Goal: Obtain resource: Obtain resource

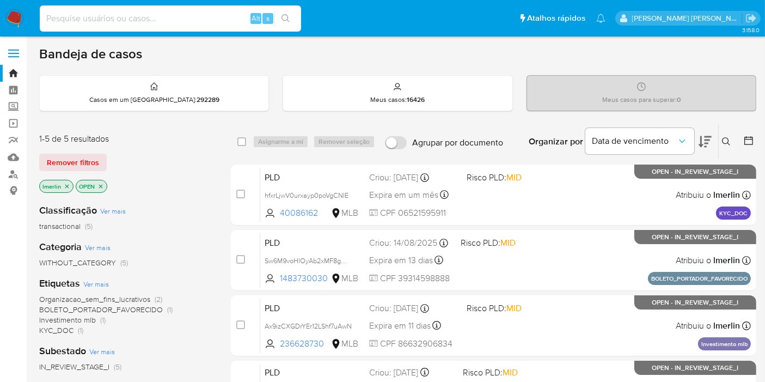
click at [233, 19] on input at bounding box center [170, 18] width 261 height 14
paste input "C058W0xHsbZ5huUfl3TFXe9c"
type input "C058W0xHsbZ5huUfl3TFXe9c"
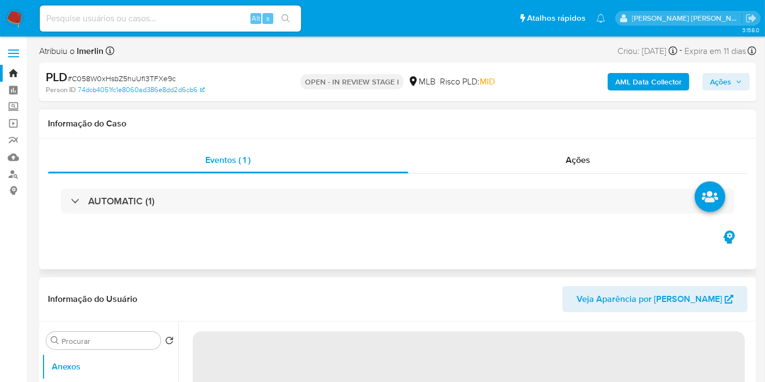
select select "10"
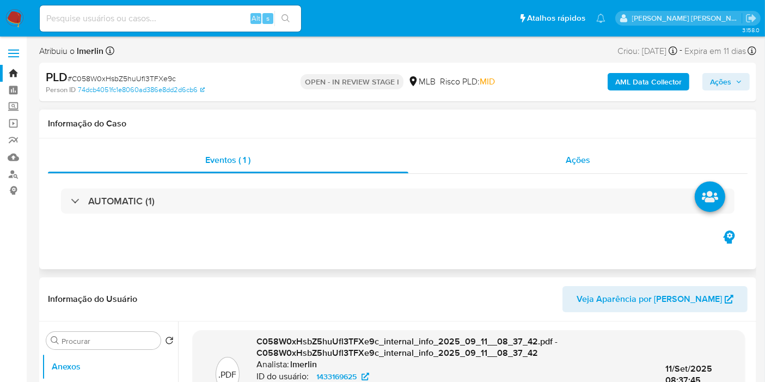
click at [583, 166] on span "Ações" at bounding box center [578, 160] width 24 height 13
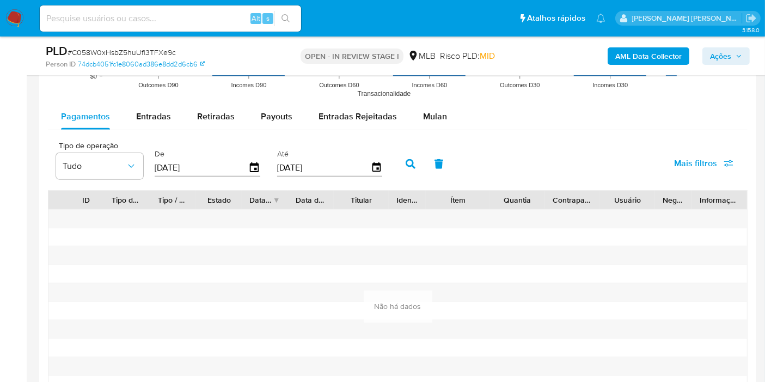
scroll to position [1241, 0]
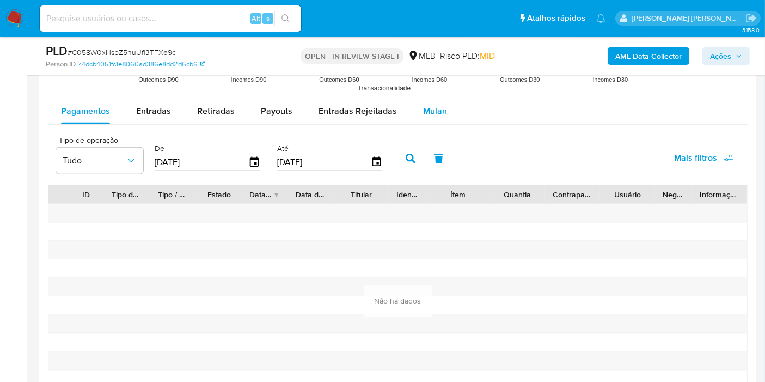
click at [423, 120] on div "Mulan" at bounding box center [435, 111] width 24 height 26
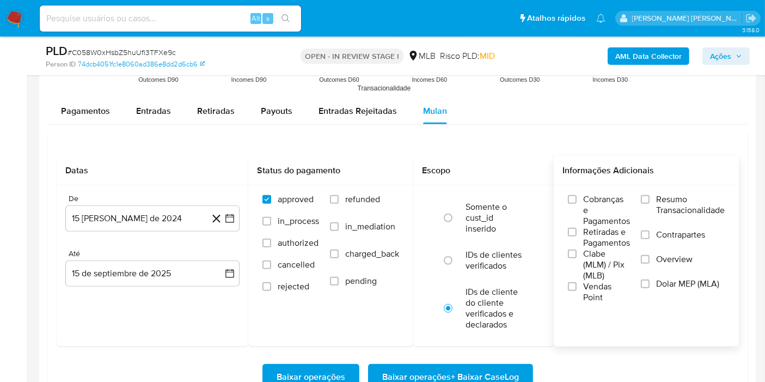
click at [694, 209] on span "Resumo Transacionalidade" at bounding box center [690, 205] width 69 height 22
click at [650, 204] on input "Resumo Transacionalidade" at bounding box center [645, 199] width 9 height 9
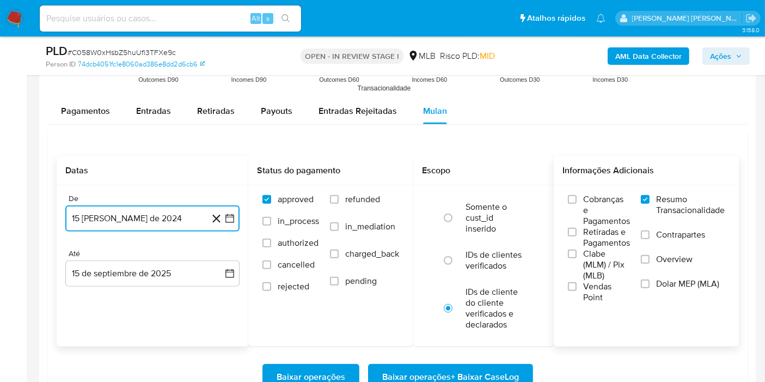
click at [234, 216] on icon "button" at bounding box center [229, 218] width 11 height 11
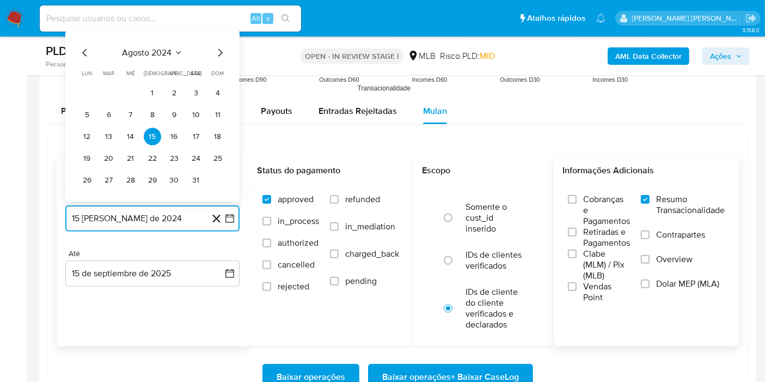
click at [158, 49] on span "agosto 2024" at bounding box center [147, 52] width 50 height 11
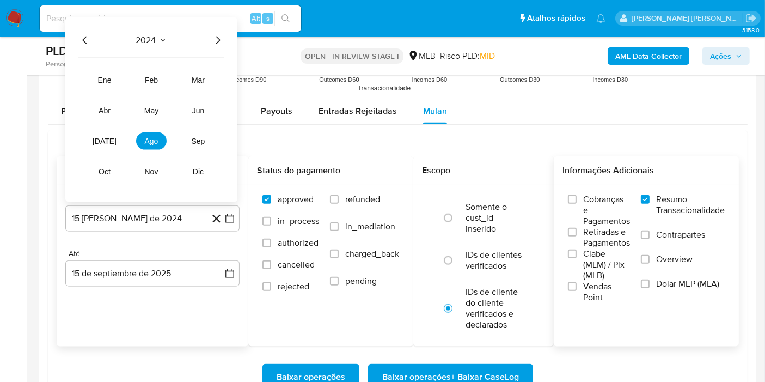
click at [222, 36] on icon "Año siguiente" at bounding box center [217, 40] width 13 height 13
click at [107, 137] on span "jul" at bounding box center [105, 141] width 24 height 9
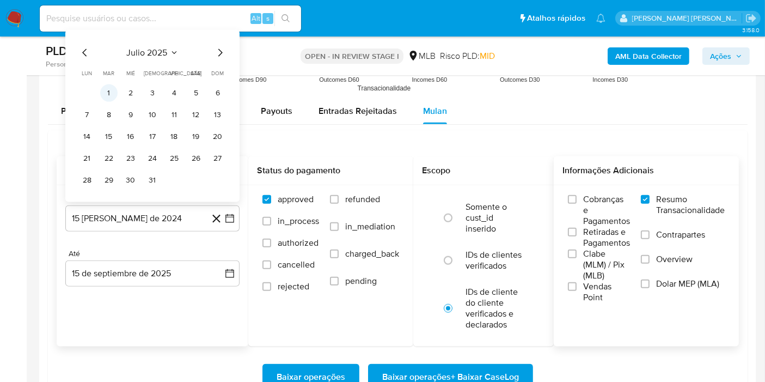
click at [112, 93] on button "1" at bounding box center [108, 92] width 17 height 17
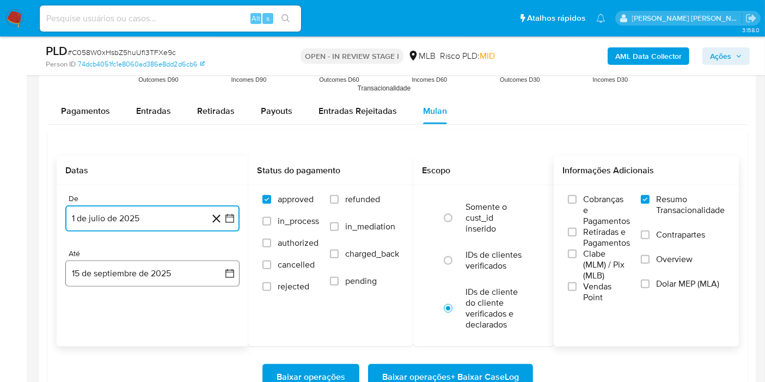
click at [220, 271] on button "15 de septiembre de 2025" at bounding box center [152, 273] width 174 height 26
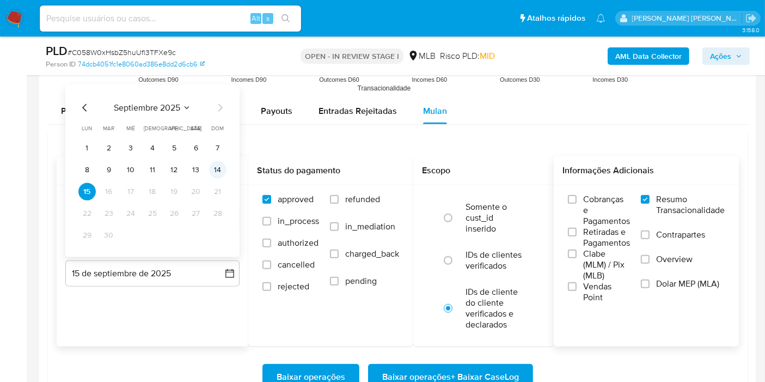
click at [222, 170] on button "14" at bounding box center [217, 169] width 17 height 17
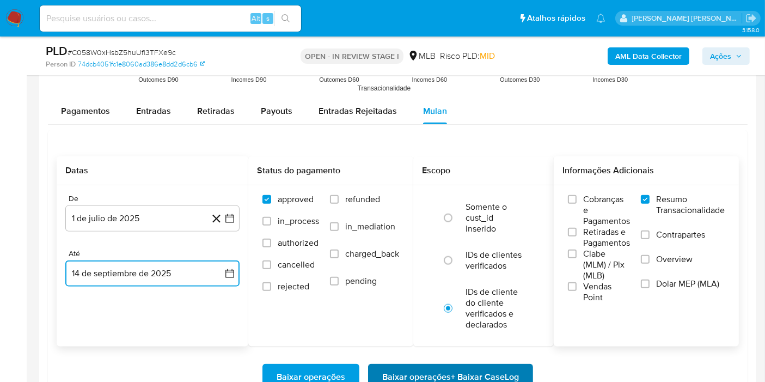
click at [470, 372] on span "Baixar operações + Baixar CaseLog" at bounding box center [450, 377] width 137 height 24
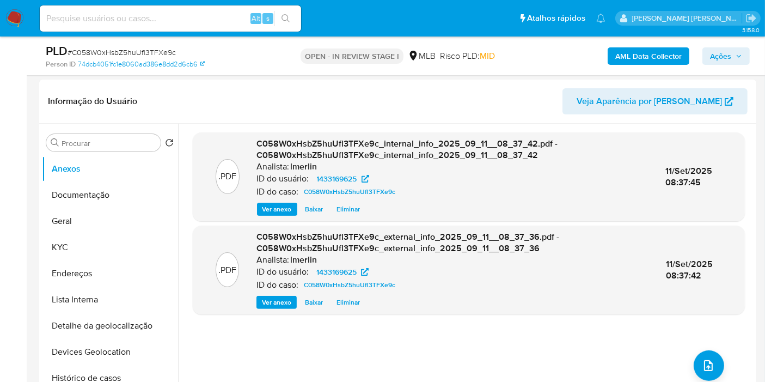
scroll to position [0, 0]
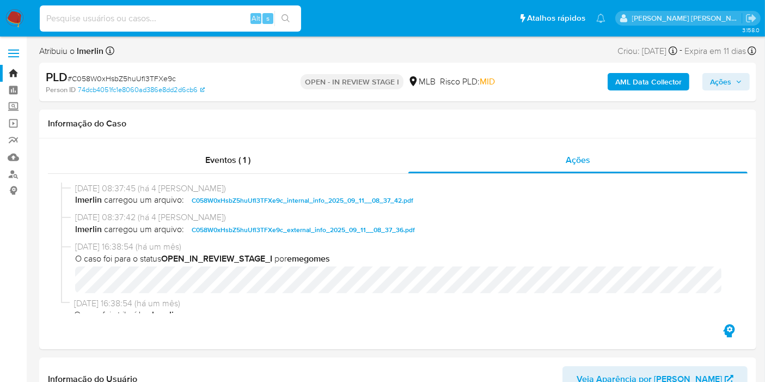
click at [183, 23] on input at bounding box center [170, 18] width 261 height 14
paste input "Sw6M9voHlOyAb2xMF8gOf9N9"
type input "Sw6M9voHlOyAb2xMF8gOf9N9"
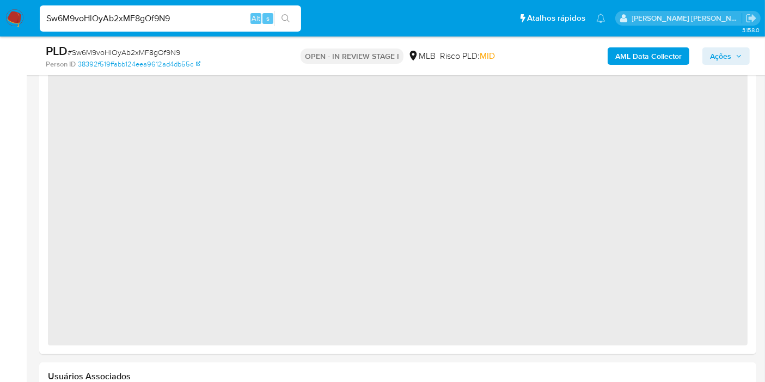
select select "10"
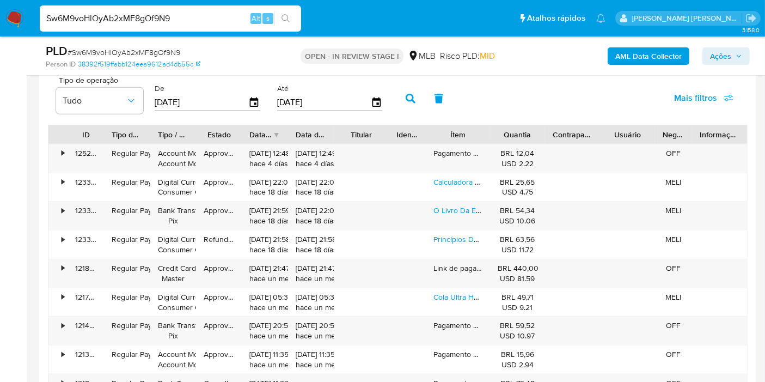
scroll to position [1175, 0]
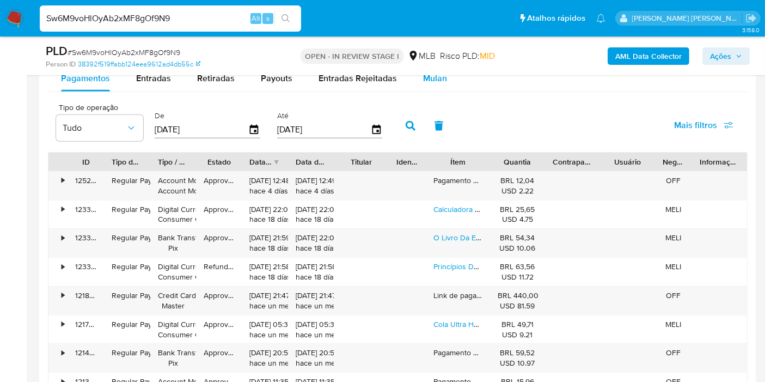
click at [443, 78] on button "Mulan" at bounding box center [435, 78] width 50 height 26
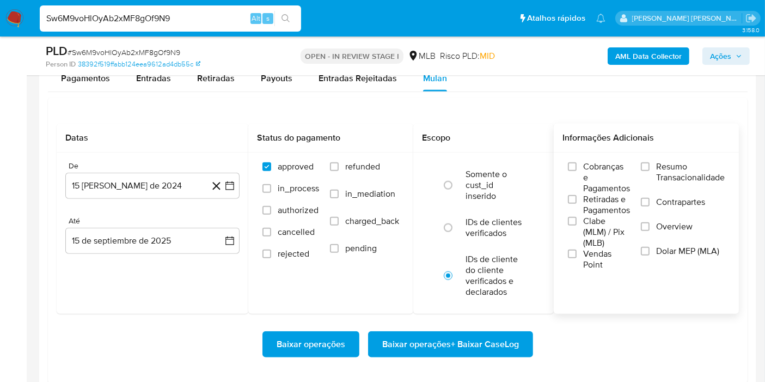
click at [704, 173] on span "Resumo Transacionalidade" at bounding box center [690, 172] width 69 height 22
click at [650, 171] on input "Resumo Transacionalidade" at bounding box center [645, 166] width 9 height 9
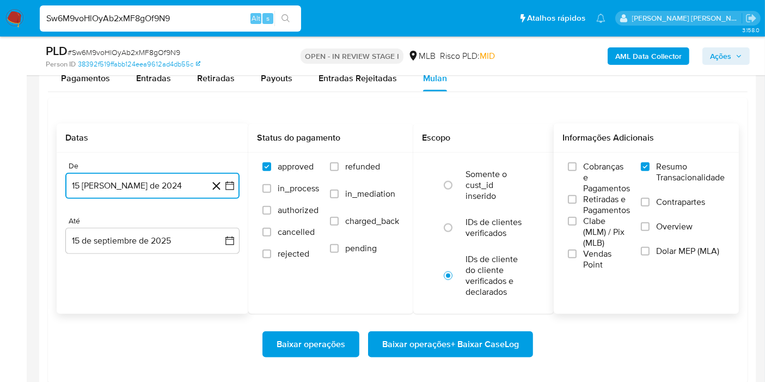
click at [230, 186] on icon "button" at bounding box center [229, 185] width 11 height 11
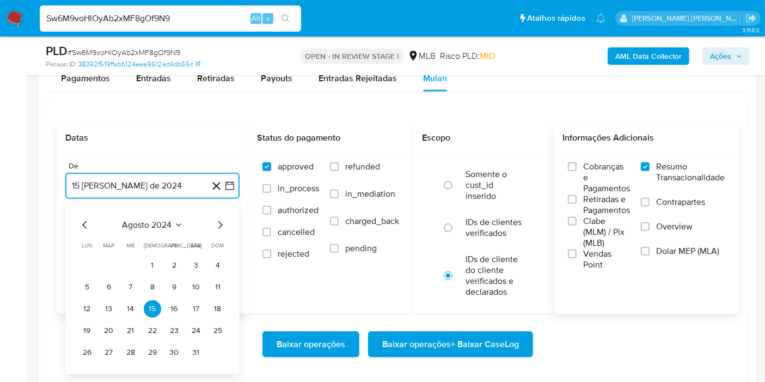
click at [146, 226] on span "agosto 2024" at bounding box center [147, 224] width 50 height 11
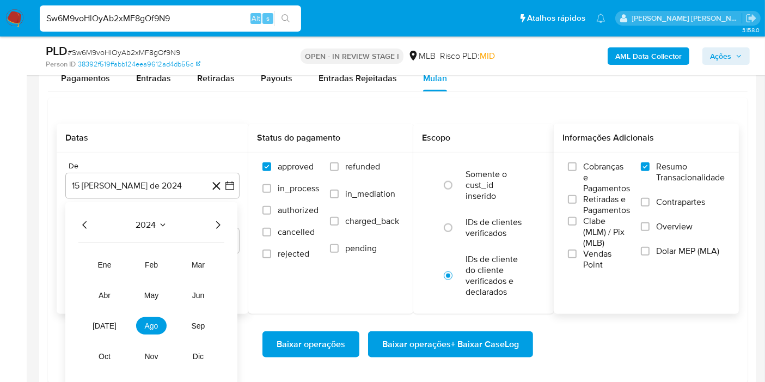
click at [222, 226] on icon "Año siguiente" at bounding box center [217, 224] width 13 height 13
click at [99, 330] on button "jul" at bounding box center [104, 325] width 30 height 17
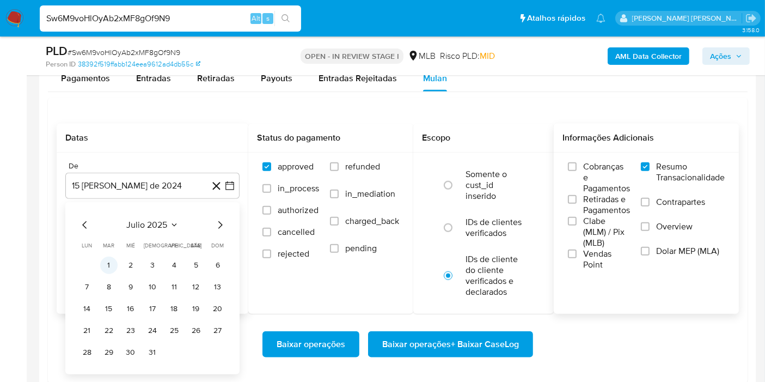
click at [109, 259] on button "1" at bounding box center [108, 264] width 17 height 17
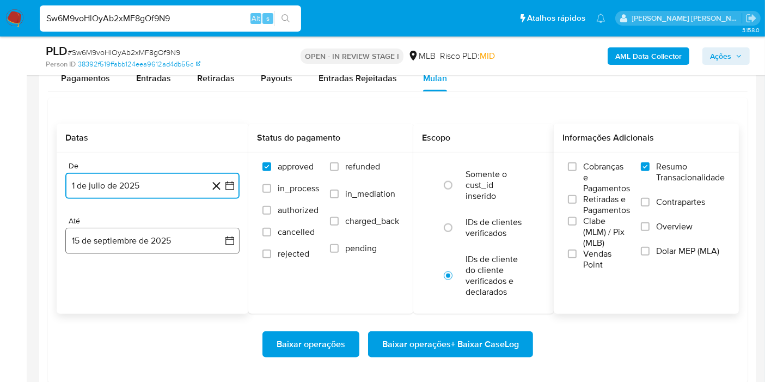
click at [234, 249] on button "15 de septiembre de 2025" at bounding box center [152, 241] width 174 height 26
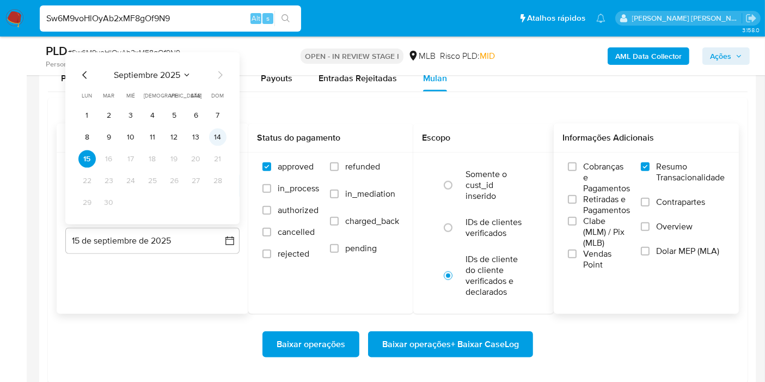
click at [222, 142] on button "14" at bounding box center [217, 136] width 17 height 17
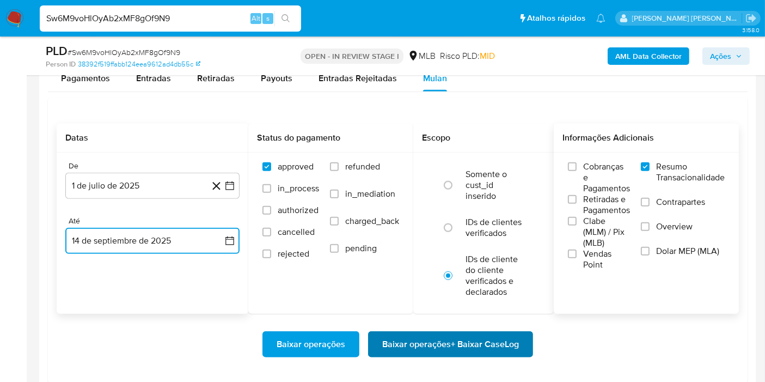
click at [407, 347] on span "Baixar operações + Baixar CaseLog" at bounding box center [450, 344] width 137 height 24
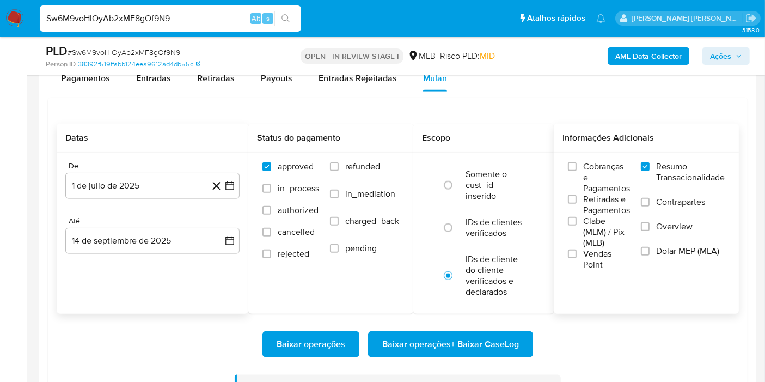
click at [9, 16] on img at bounding box center [14, 18] width 19 height 19
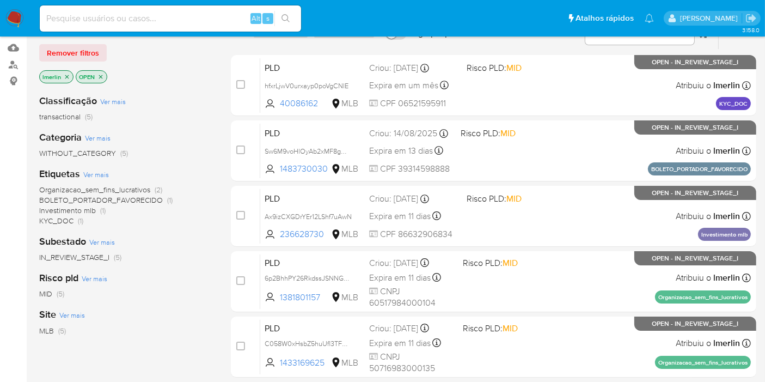
scroll to position [121, 0]
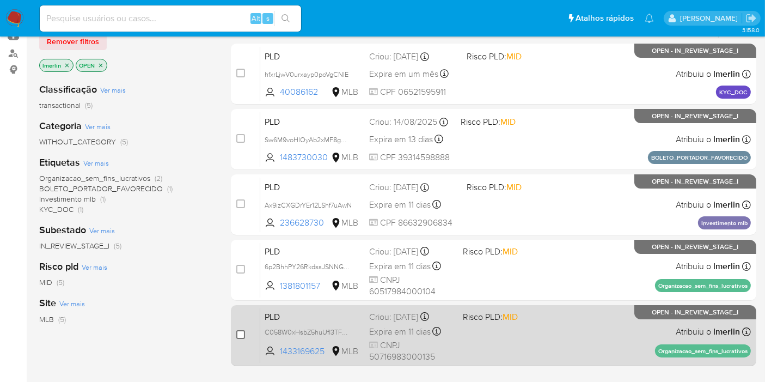
click at [236, 330] on input "checkbox" at bounding box center [240, 334] width 9 height 9
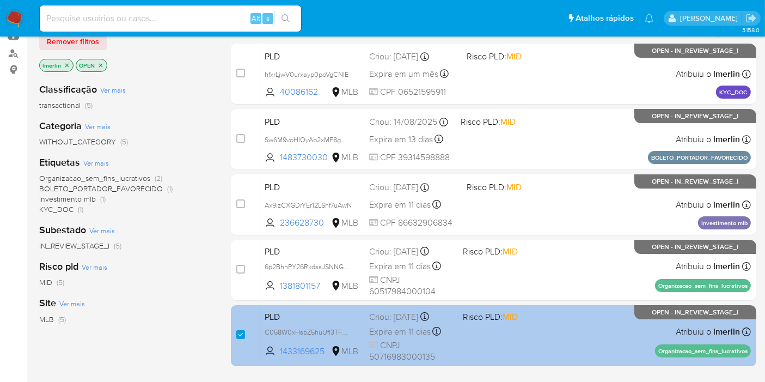
click at [364, 312] on div "PLD C058W0xHsbZ5huUfl3TFXe9c 1433169625 MLB Risco PLD: MID Criou: [DATE] Criou:…" at bounding box center [505, 335] width 491 height 55
click at [244, 335] on input "checkbox" at bounding box center [240, 334] width 9 height 9
checkbox input "false"
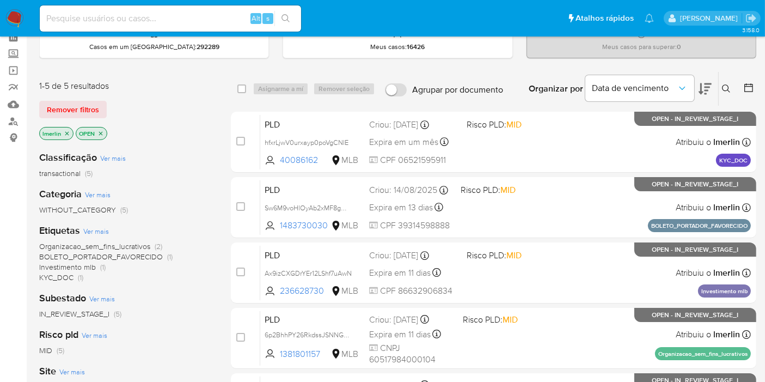
scroll to position [0, 0]
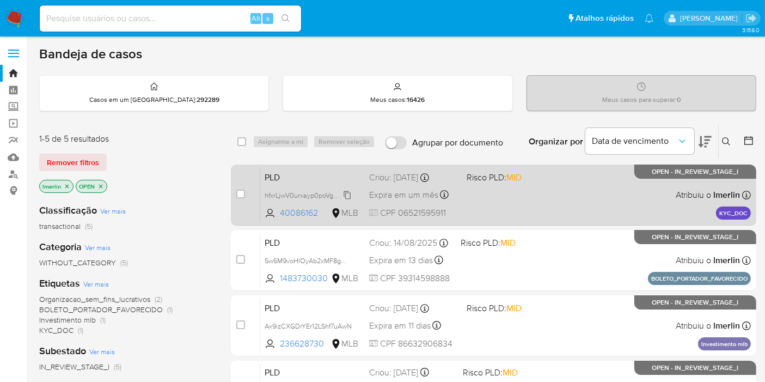
click at [350, 192] on icon at bounding box center [347, 195] width 7 height 8
click at [326, 182] on div "PLD hfxrLjwV0urxayp0poVgCNIE 40086162 MLB Risco PLD: MID Criou: [DATE] Criou: […" at bounding box center [505, 194] width 491 height 55
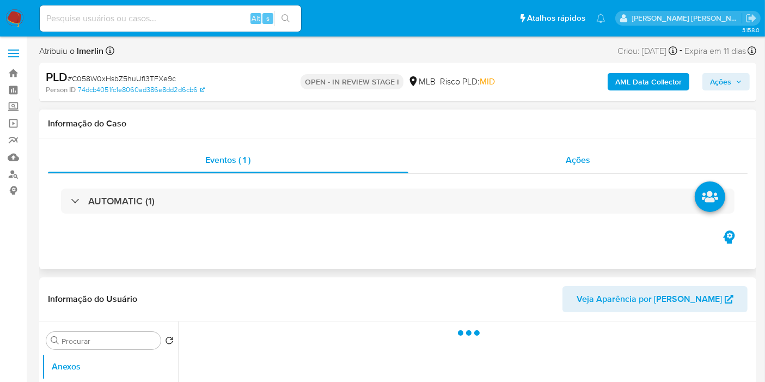
click at [556, 162] on div "Ações" at bounding box center [578, 160] width 340 height 26
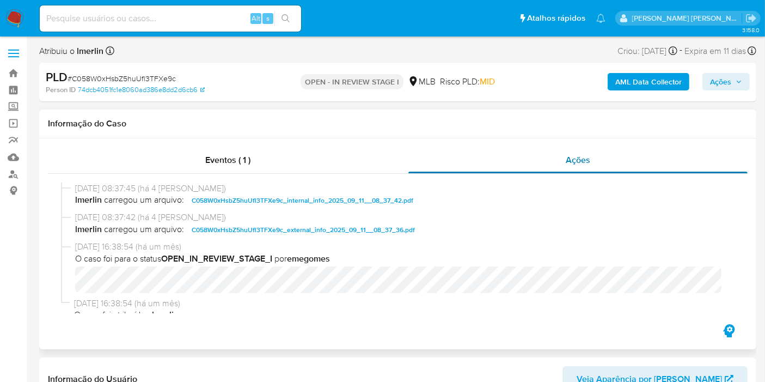
select select "10"
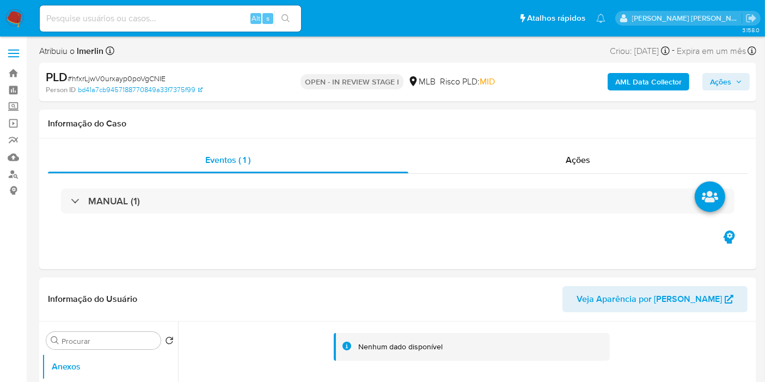
select select "10"
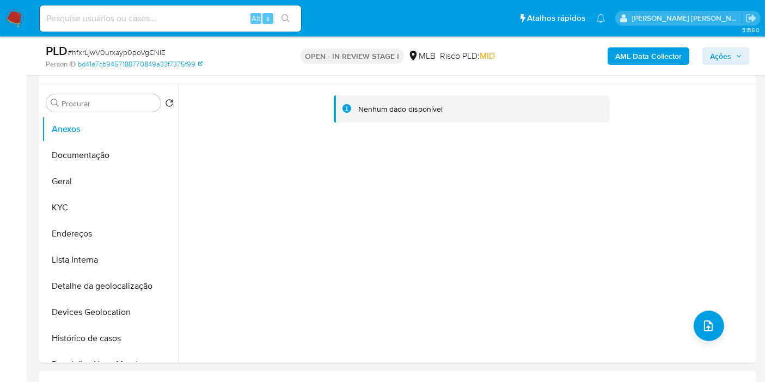
scroll to position [209, 0]
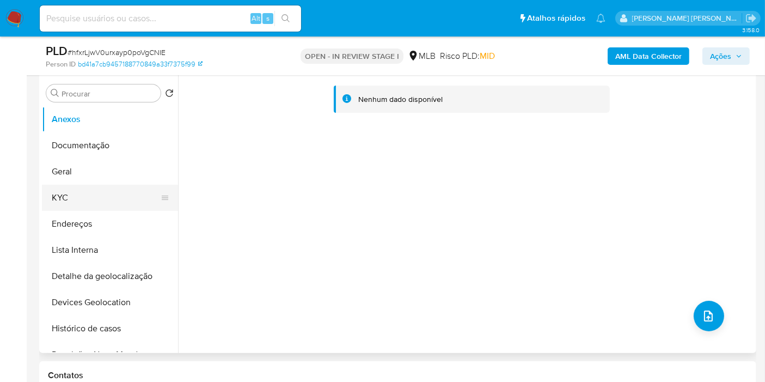
click at [124, 185] on button "KYC" at bounding box center [105, 198] width 127 height 26
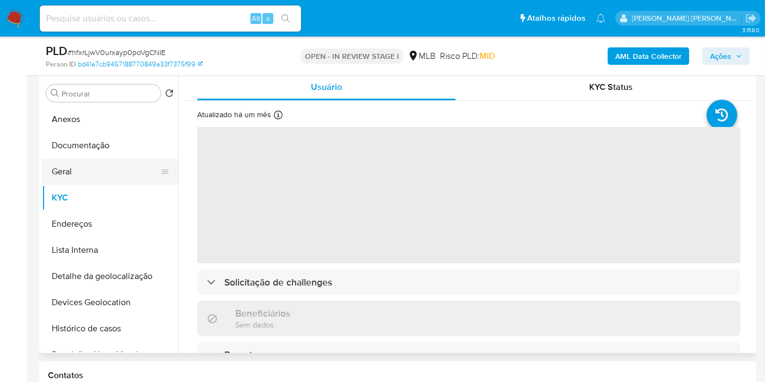
click at [108, 161] on button "Geral" at bounding box center [105, 171] width 127 height 26
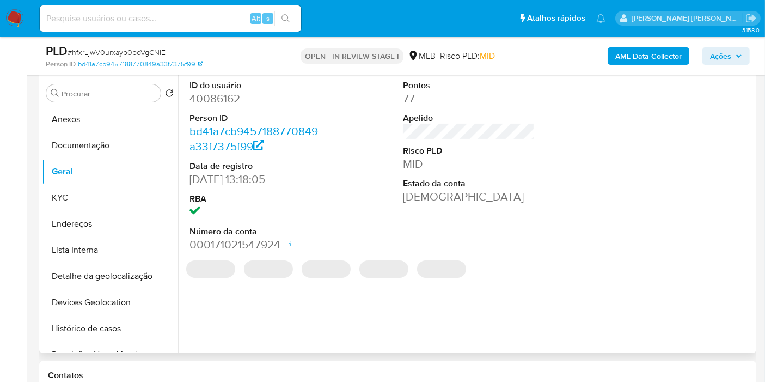
click at [231, 91] on dd "40086162" at bounding box center [255, 98] width 132 height 15
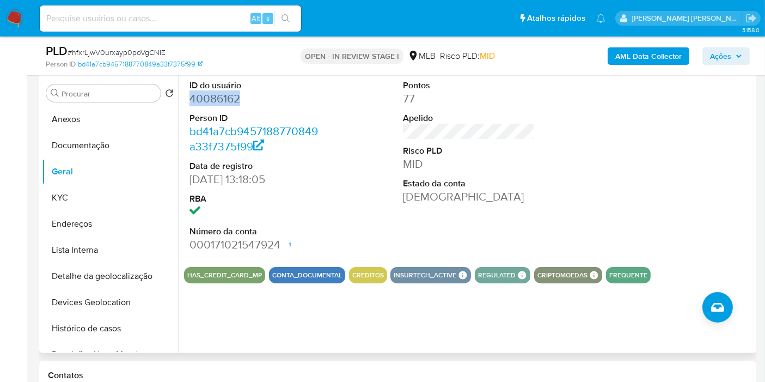
copy dd "40086162"
click at [650, 63] on b "AML Data Collector" at bounding box center [648, 55] width 66 height 17
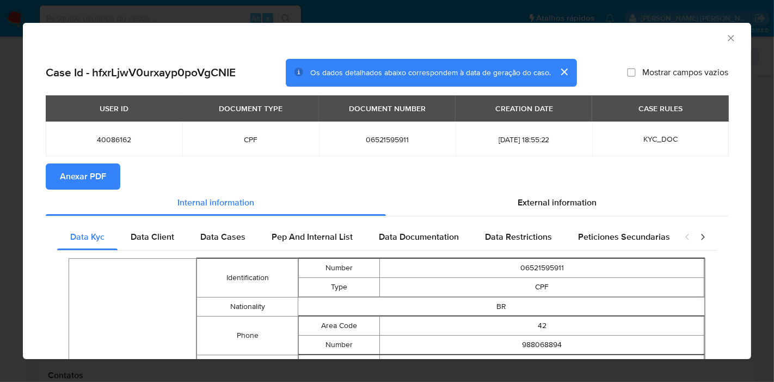
click at [76, 170] on span "Anexar PDF" at bounding box center [83, 176] width 46 height 24
click at [726, 33] on icon "Fechar a janela" at bounding box center [731, 38] width 11 height 11
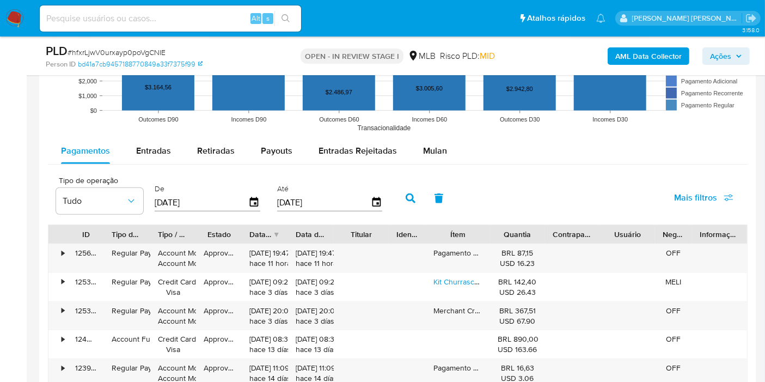
scroll to position [1069, 0]
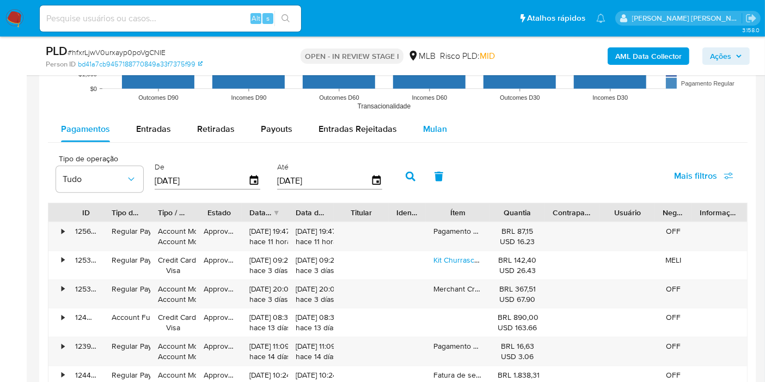
click at [416, 124] on button "Mulan" at bounding box center [435, 129] width 50 height 26
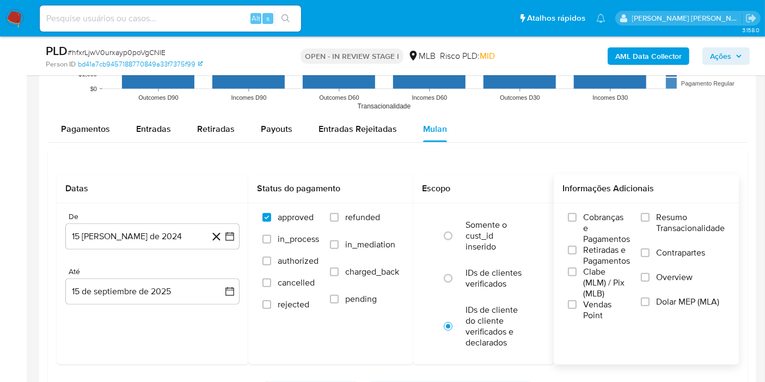
click at [712, 215] on span "Resumo Transacionalidade" at bounding box center [690, 223] width 69 height 22
click at [650, 215] on input "Resumo Transacionalidade" at bounding box center [645, 217] width 9 height 9
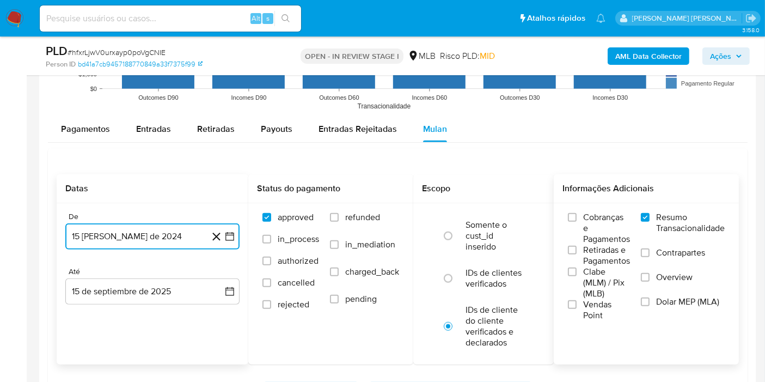
click at [230, 239] on icon "button" at bounding box center [229, 236] width 11 height 11
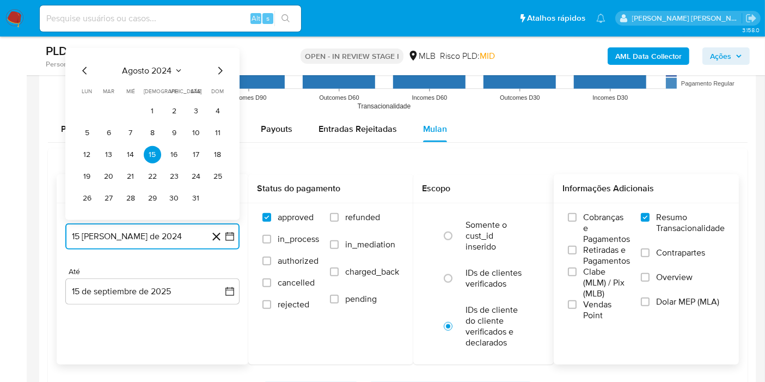
click at [150, 70] on span "agosto 2024" at bounding box center [147, 70] width 50 height 11
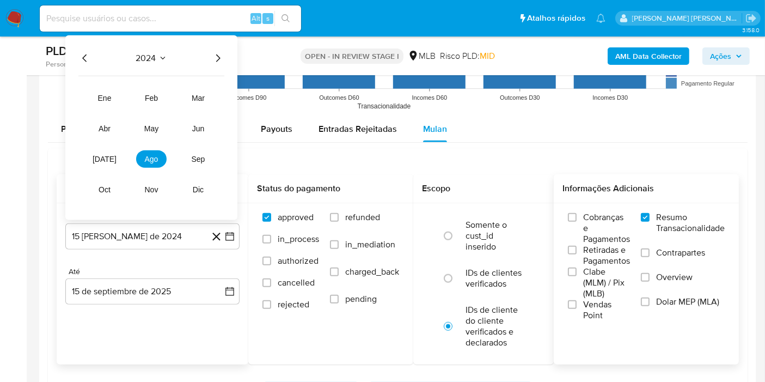
click at [216, 57] on icon "Año siguiente" at bounding box center [217, 58] width 13 height 13
click at [151, 155] on span "ago" at bounding box center [152, 159] width 14 height 9
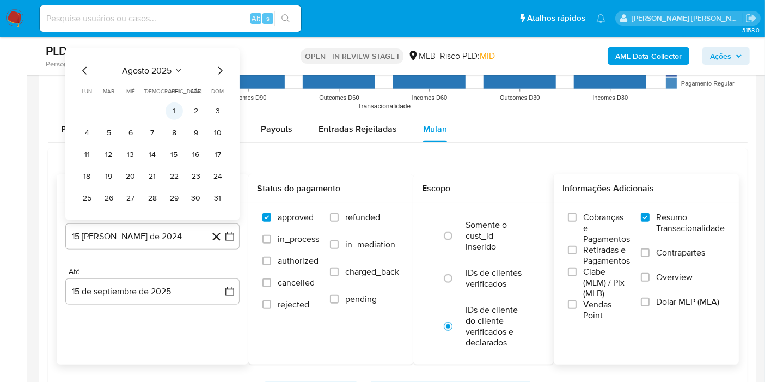
click at [168, 111] on button "1" at bounding box center [174, 110] width 17 height 17
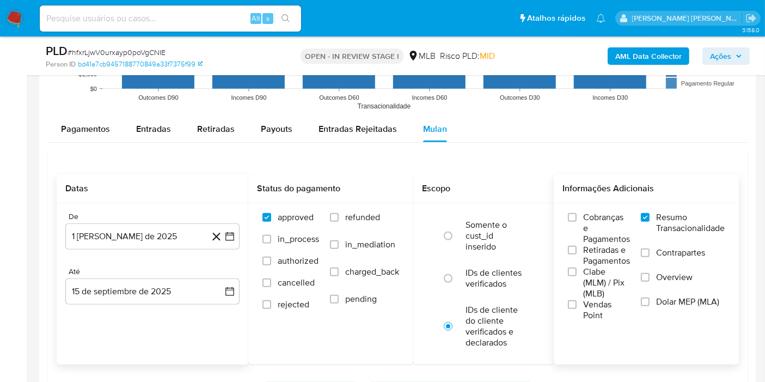
click at [219, 275] on div "Até 15 de septiembre de 2025 15-09-2025" at bounding box center [152, 286] width 174 height 38
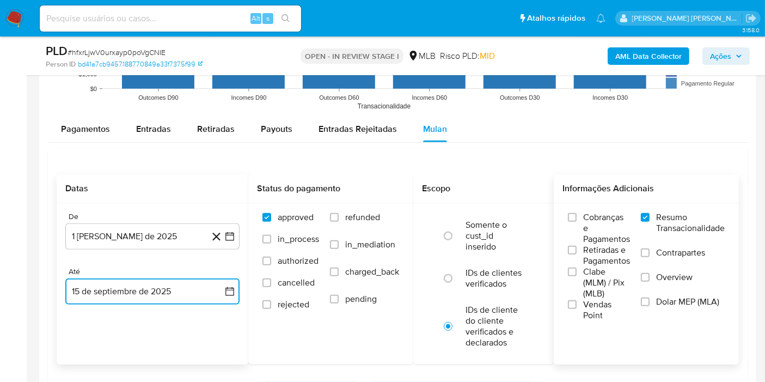
click at [219, 279] on button "15 de septiembre de 2025" at bounding box center [152, 291] width 174 height 26
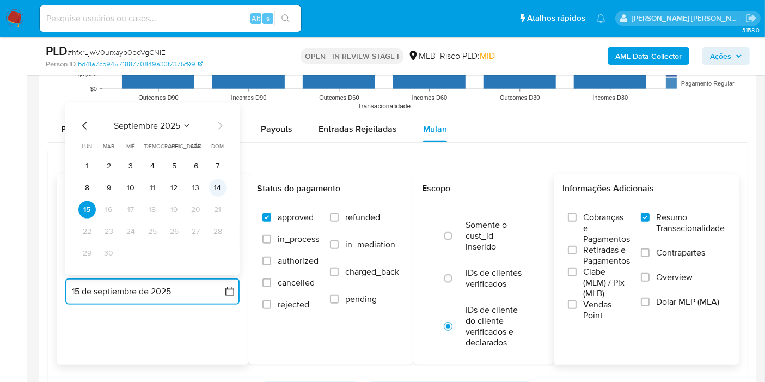
click at [221, 191] on button "14" at bounding box center [217, 187] width 17 height 17
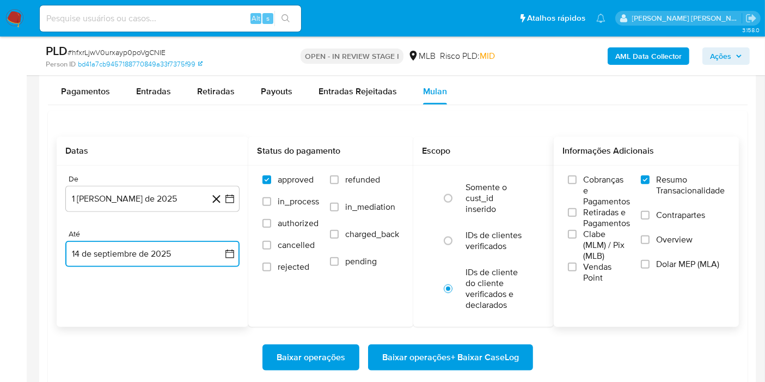
scroll to position [1117, 0]
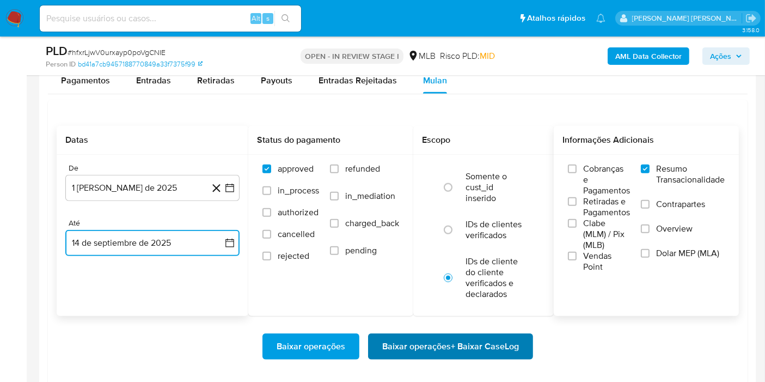
click at [499, 337] on span "Baixar operações + Baixar CaseLog" at bounding box center [450, 346] width 137 height 24
